Goal: Find specific page/section

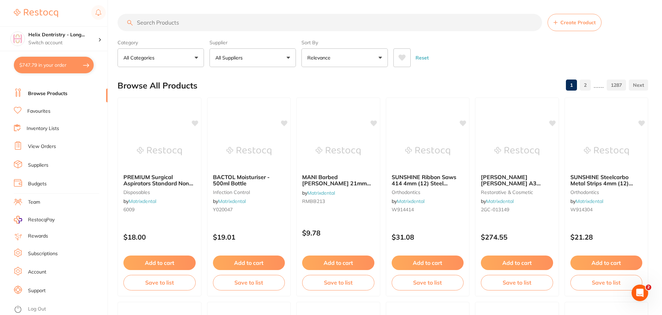
click at [169, 26] on input "search" at bounding box center [329, 22] width 424 height 17
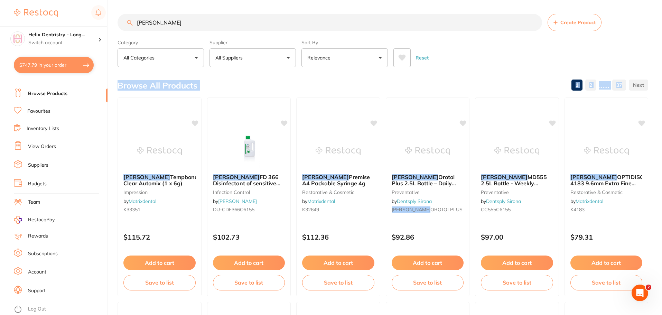
drag, startPoint x: 661, startPoint y: 41, endPoint x: 656, endPoint y: 72, distance: 31.1
click at [153, 27] on input "[PERSON_NAME]" at bounding box center [329, 22] width 424 height 17
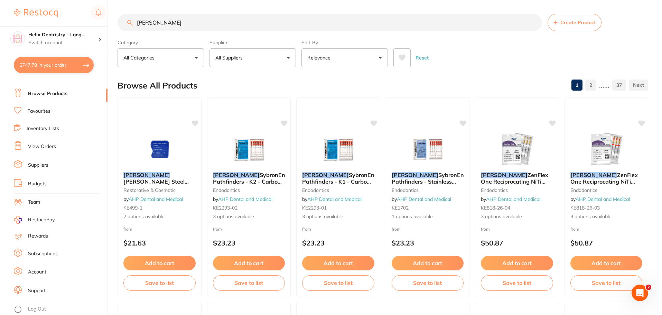
drag, startPoint x: 661, startPoint y: 43, endPoint x: 661, endPoint y: 51, distance: 8.7
click at [266, 29] on input "[PERSON_NAME]" at bounding box center [329, 22] width 424 height 17
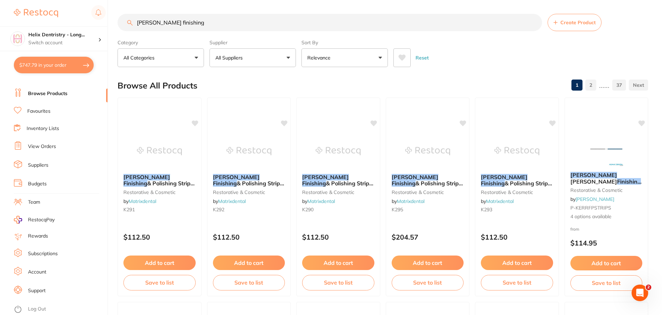
type input "[PERSON_NAME] finishing"
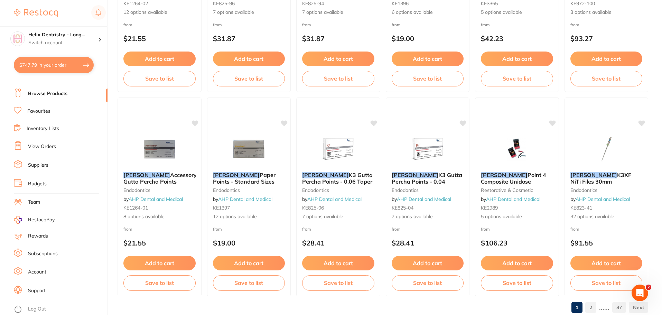
scroll to position [1651, 0]
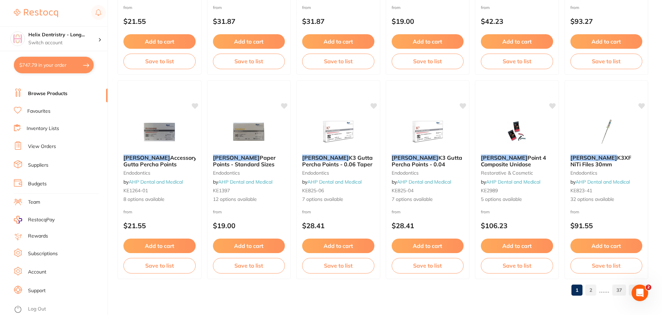
click at [596, 291] on link "2" at bounding box center [590, 290] width 11 height 14
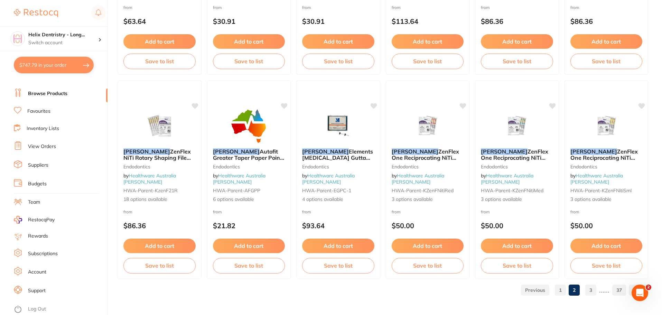
click at [594, 291] on link "3" at bounding box center [590, 290] width 11 height 14
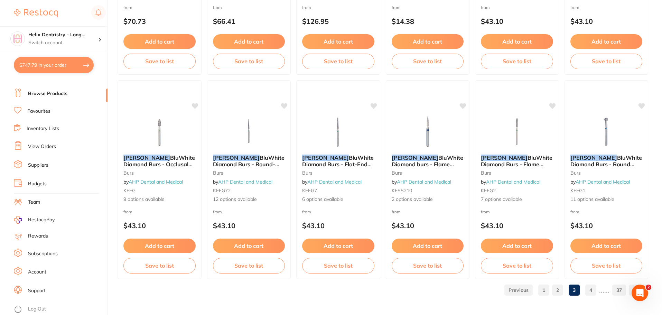
click at [590, 286] on link "4" at bounding box center [590, 290] width 11 height 14
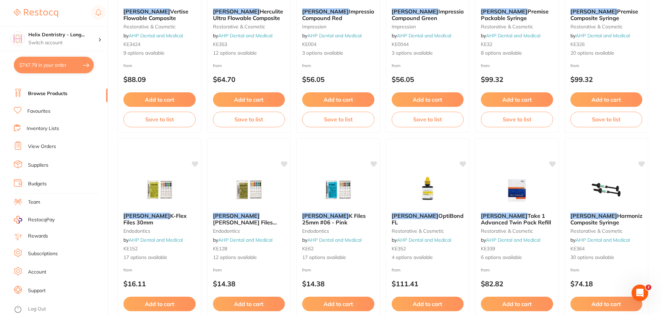
scroll to position [637, 0]
